Goal: Task Accomplishment & Management: Manage account settings

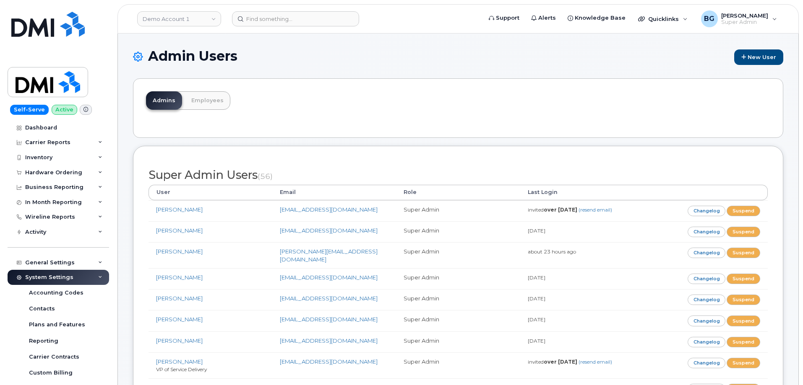
click at [510, 57] on h1 "Admin Users New User" at bounding box center [458, 57] width 650 height 16
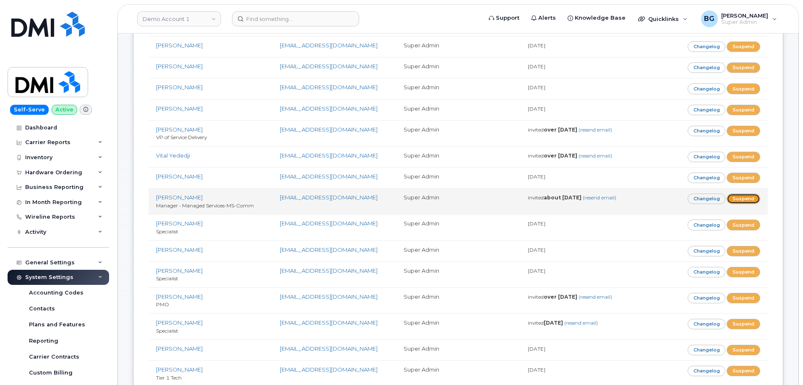
click at [743, 194] on link "Suspend" at bounding box center [743, 199] width 34 height 10
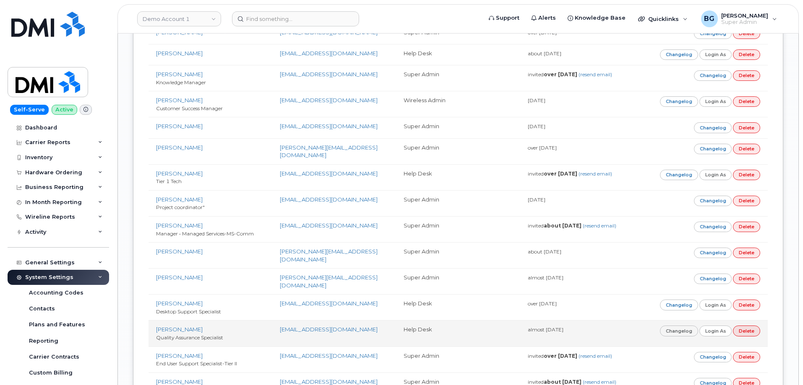
scroll to position [3403, 0]
